Goal: Book appointment/travel/reservation

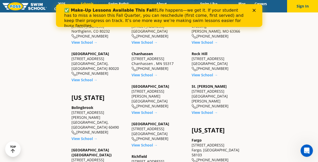
scroll to position [204, 0]
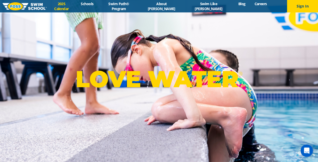
click at [76, 6] on link "2025 Calendar" at bounding box center [62, 6] width 30 height 10
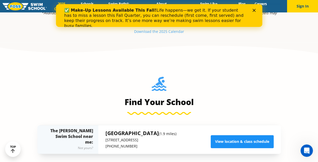
scroll to position [310, 0]
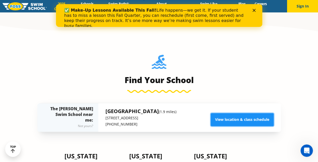
click at [247, 118] on link "View location & class schedule" at bounding box center [242, 119] width 63 height 13
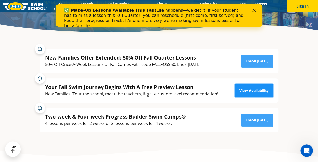
click at [256, 90] on link "View Availability" at bounding box center [254, 90] width 38 height 13
